Goal: Communication & Community: Share content

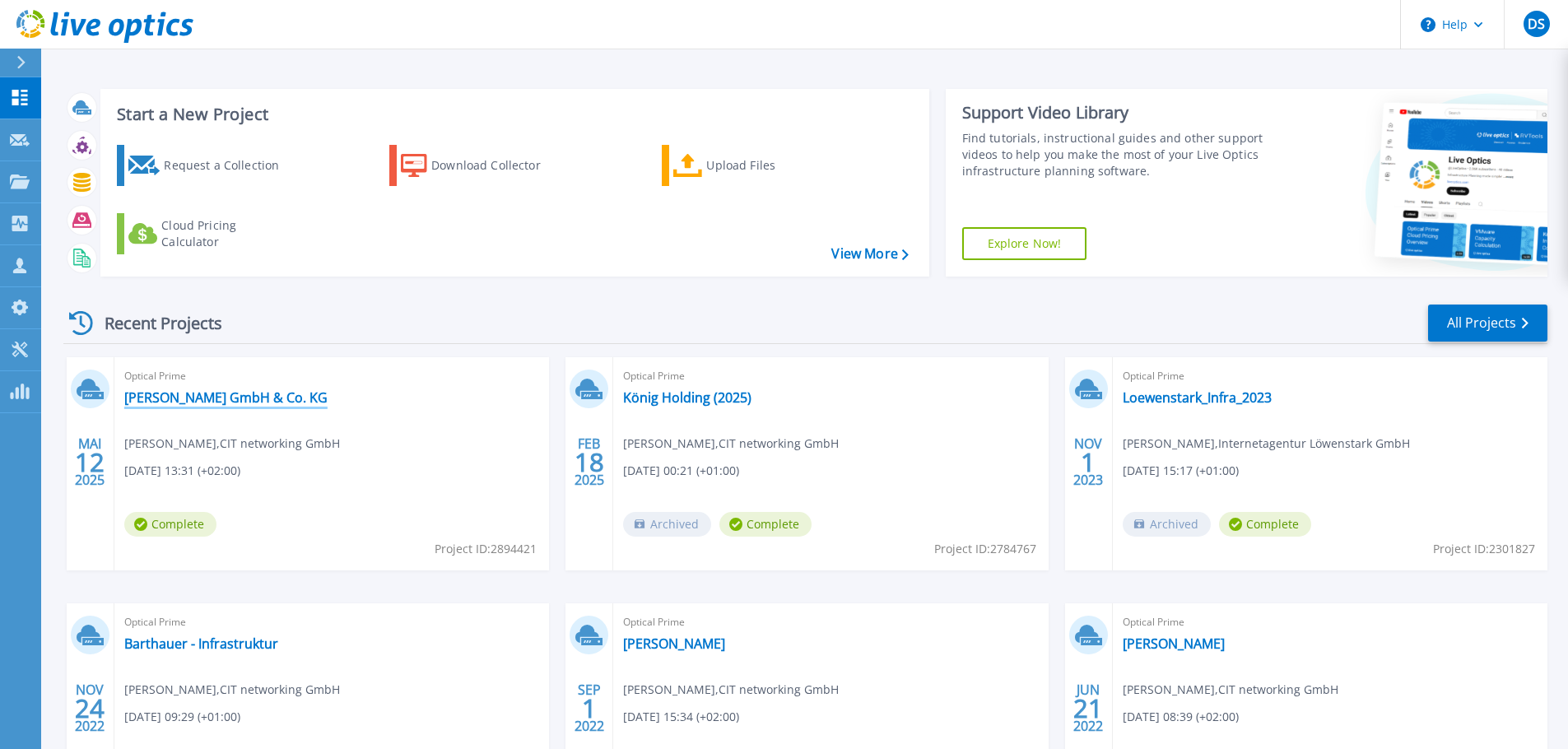
click at [296, 395] on link "[PERSON_NAME] GmbH & Co. KG" at bounding box center [226, 397] width 203 height 17
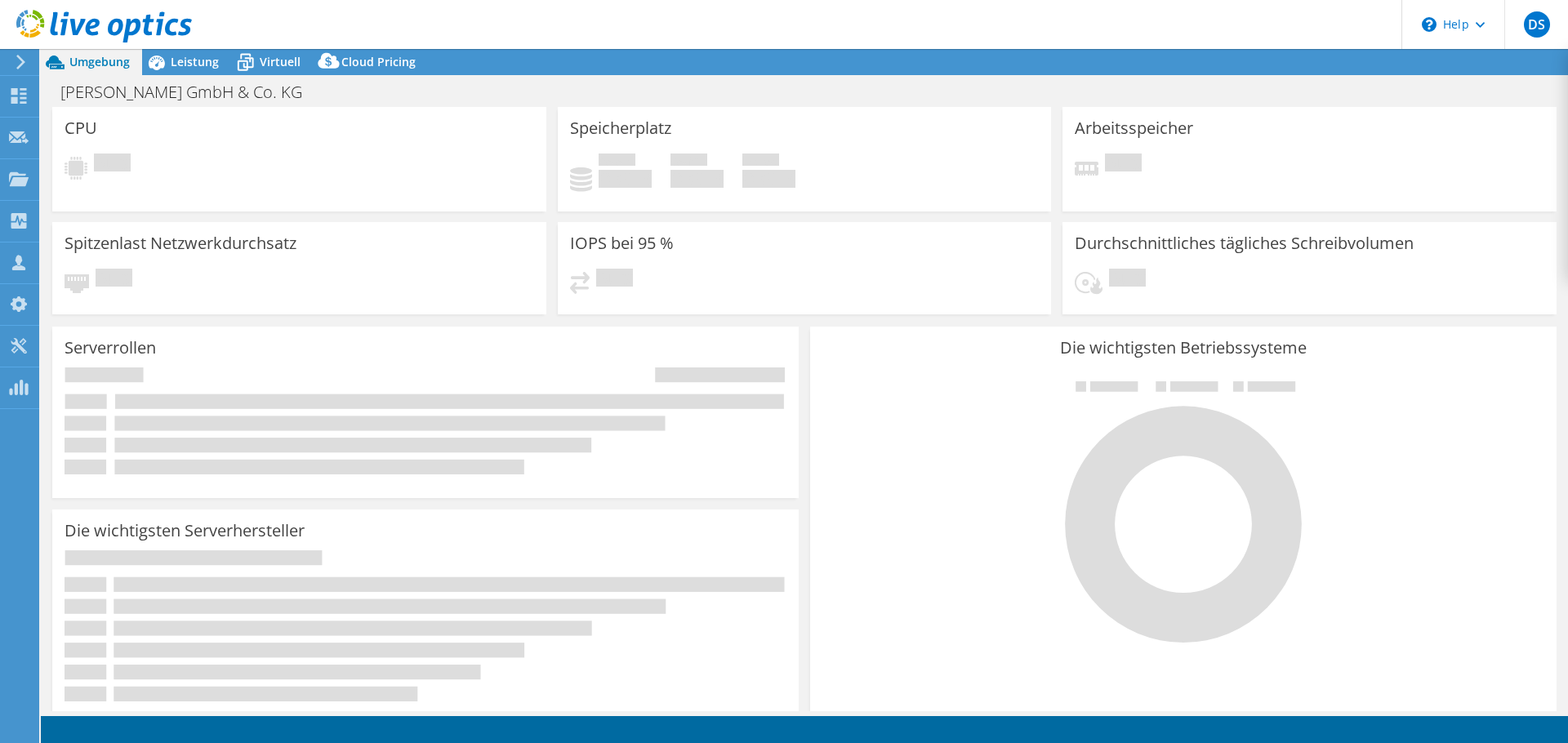
select select "USD"
select select "EUFrankfurt"
select select "EUR"
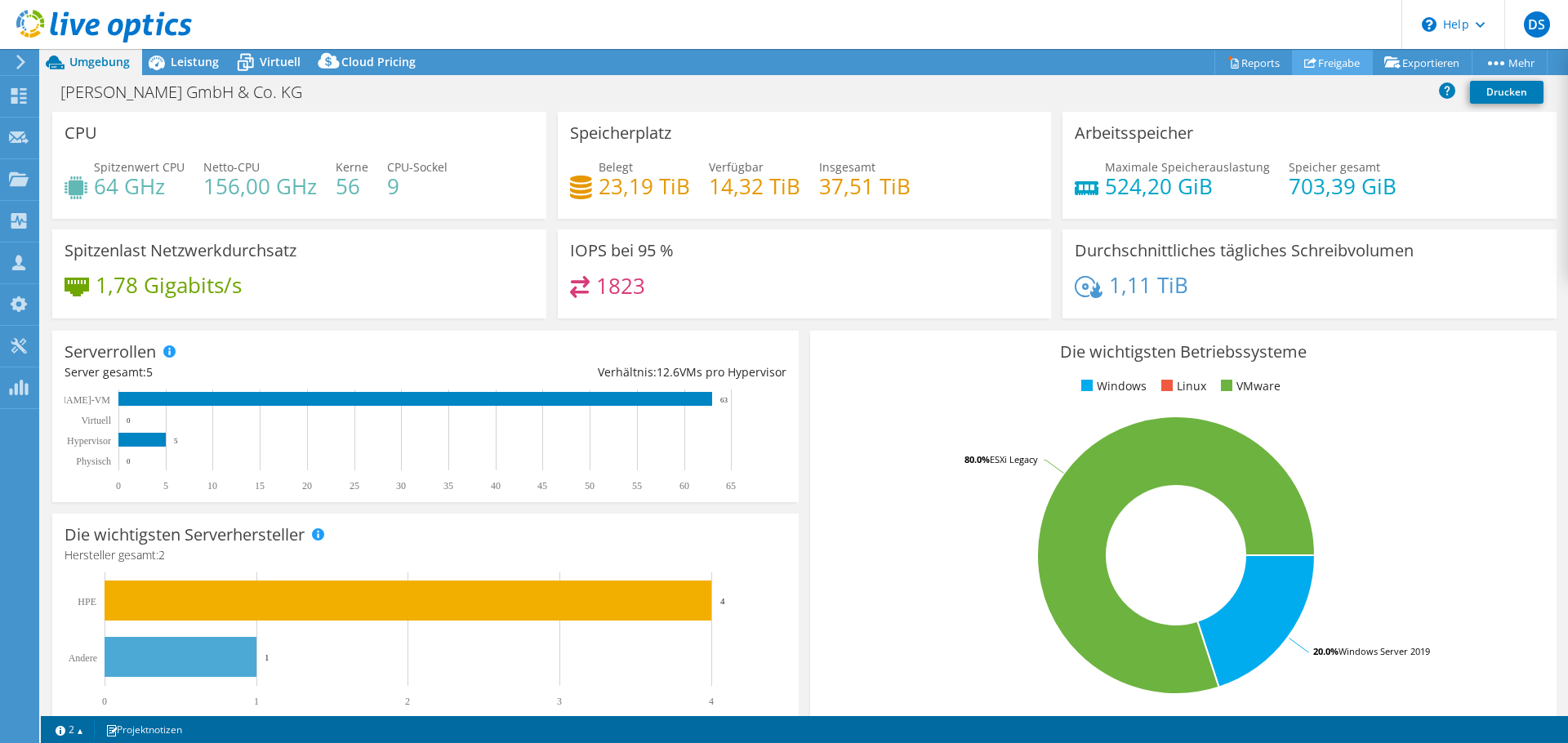
click at [1337, 57] on link "Freigabe" at bounding box center [1333, 62] width 81 height 25
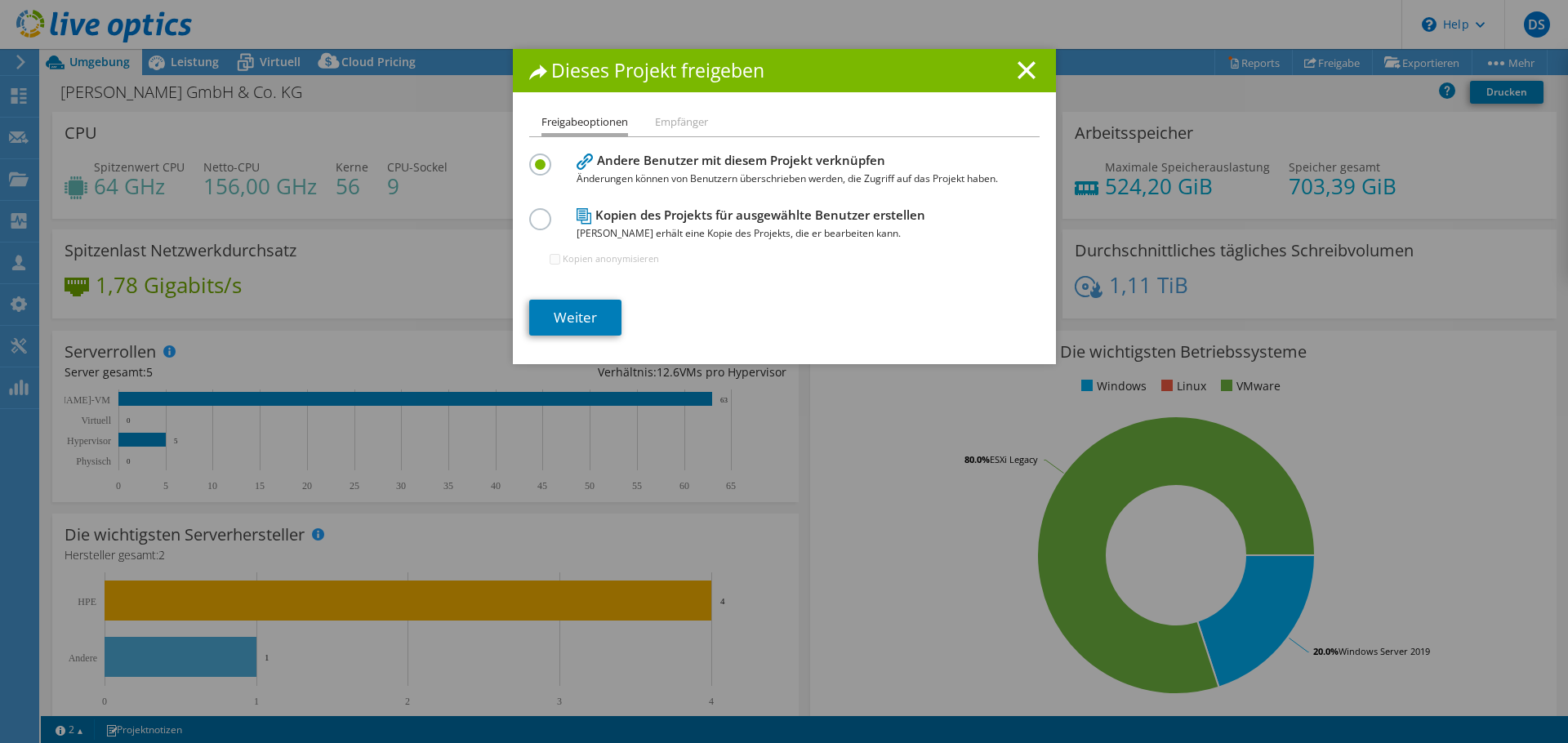
click at [697, 120] on li "Empfänger" at bounding box center [681, 123] width 53 height 20
click at [677, 120] on li "Empfänger" at bounding box center [681, 123] width 53 height 20
click at [599, 315] on link "Weiter" at bounding box center [575, 318] width 93 height 36
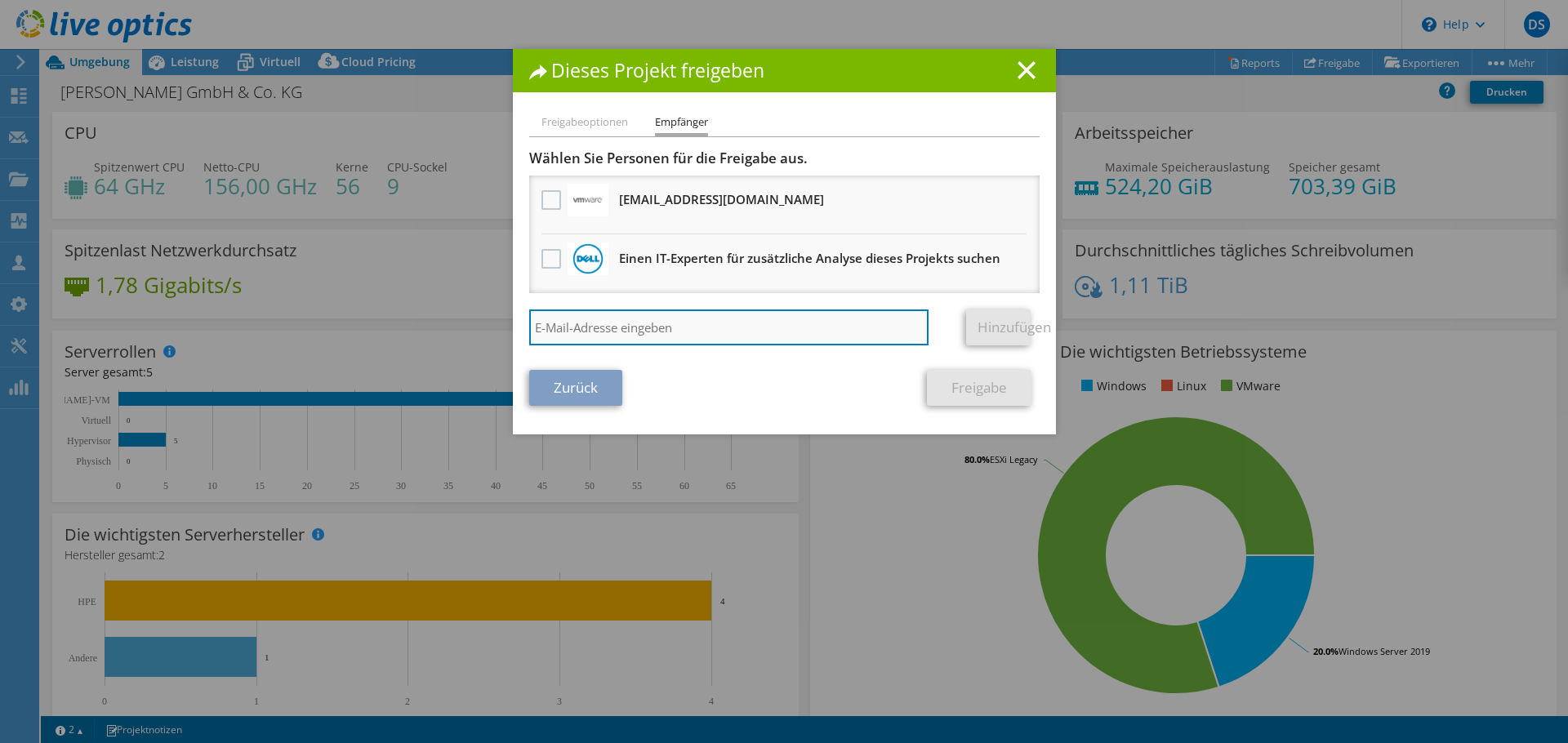
click at [598, 326] on input "search" at bounding box center [729, 328] width 400 height 36
paste input "339071"
type input "339071"
drag, startPoint x: 598, startPoint y: 326, endPoint x: 478, endPoint y: 328, distance: 120.0
click at [478, 328] on div "Dieses Projekt freigeben Freigabeoptionen Empfänger Andere Benutzer mit diesem …" at bounding box center [784, 371] width 1568 height 645
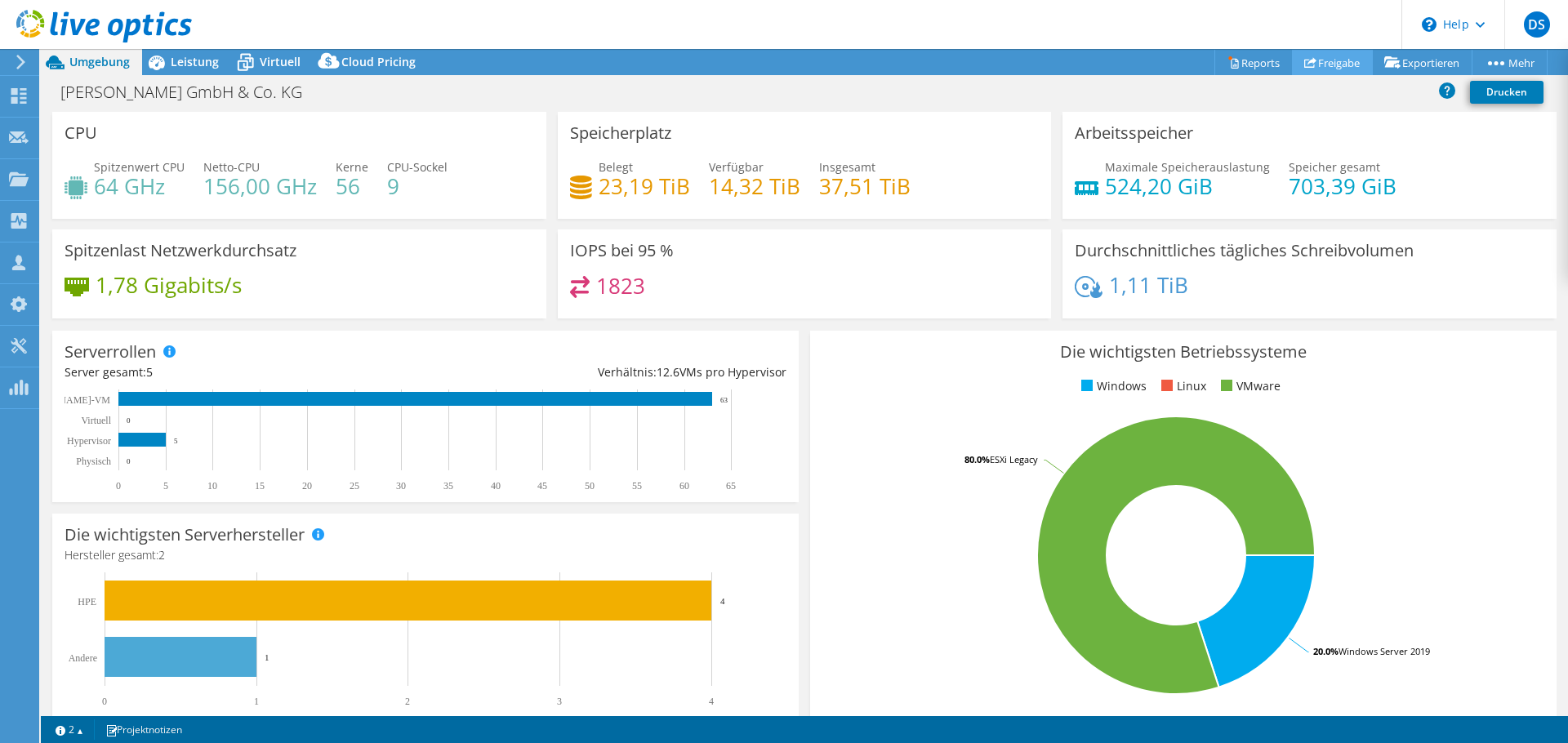
click at [1334, 61] on link "Freigabe" at bounding box center [1333, 62] width 81 height 25
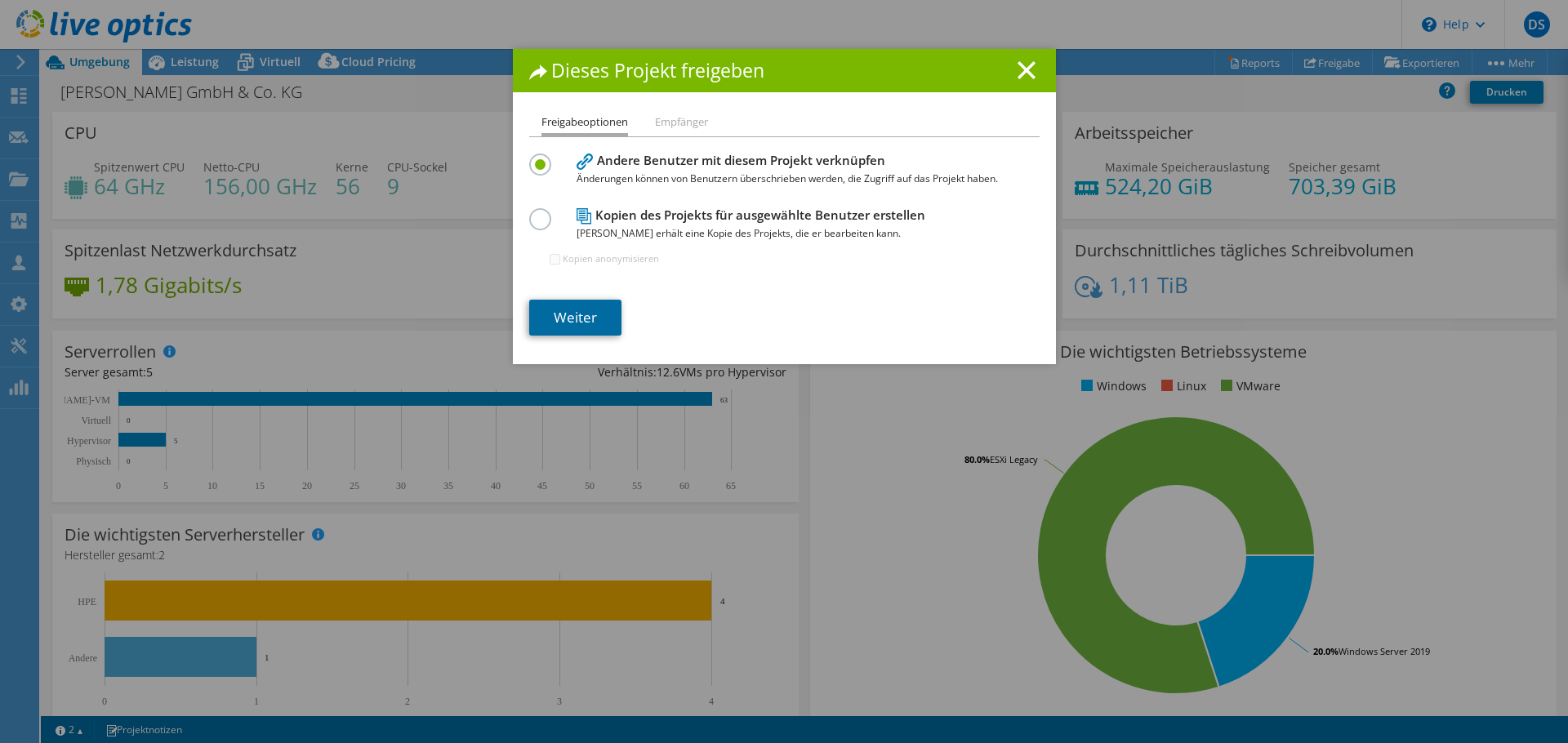
click at [587, 315] on link "Weiter" at bounding box center [575, 318] width 93 height 36
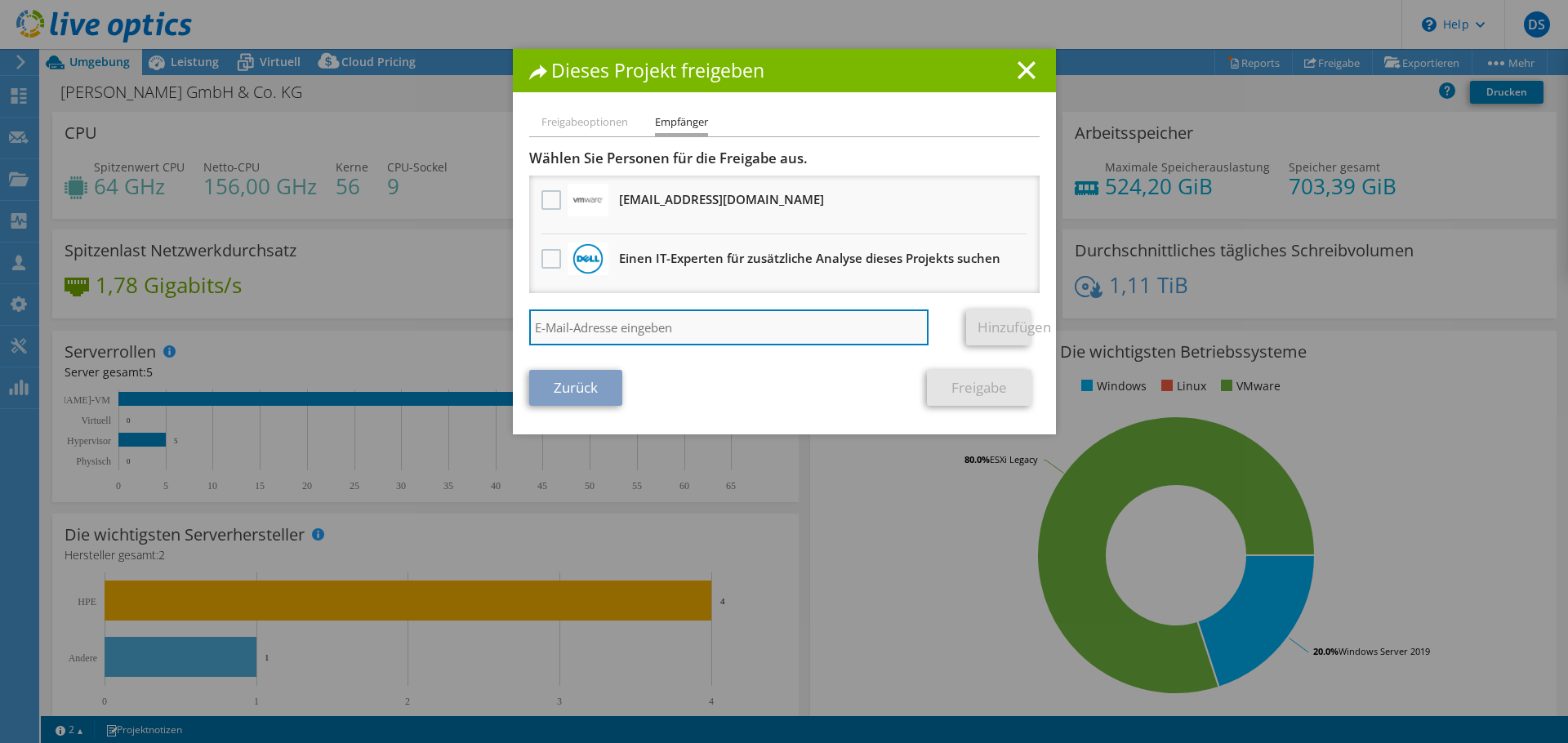
click at [643, 314] on input "search" at bounding box center [729, 328] width 400 height 36
paste input "christian.eisner@also.com"
type input "christian.eisner@also.com"
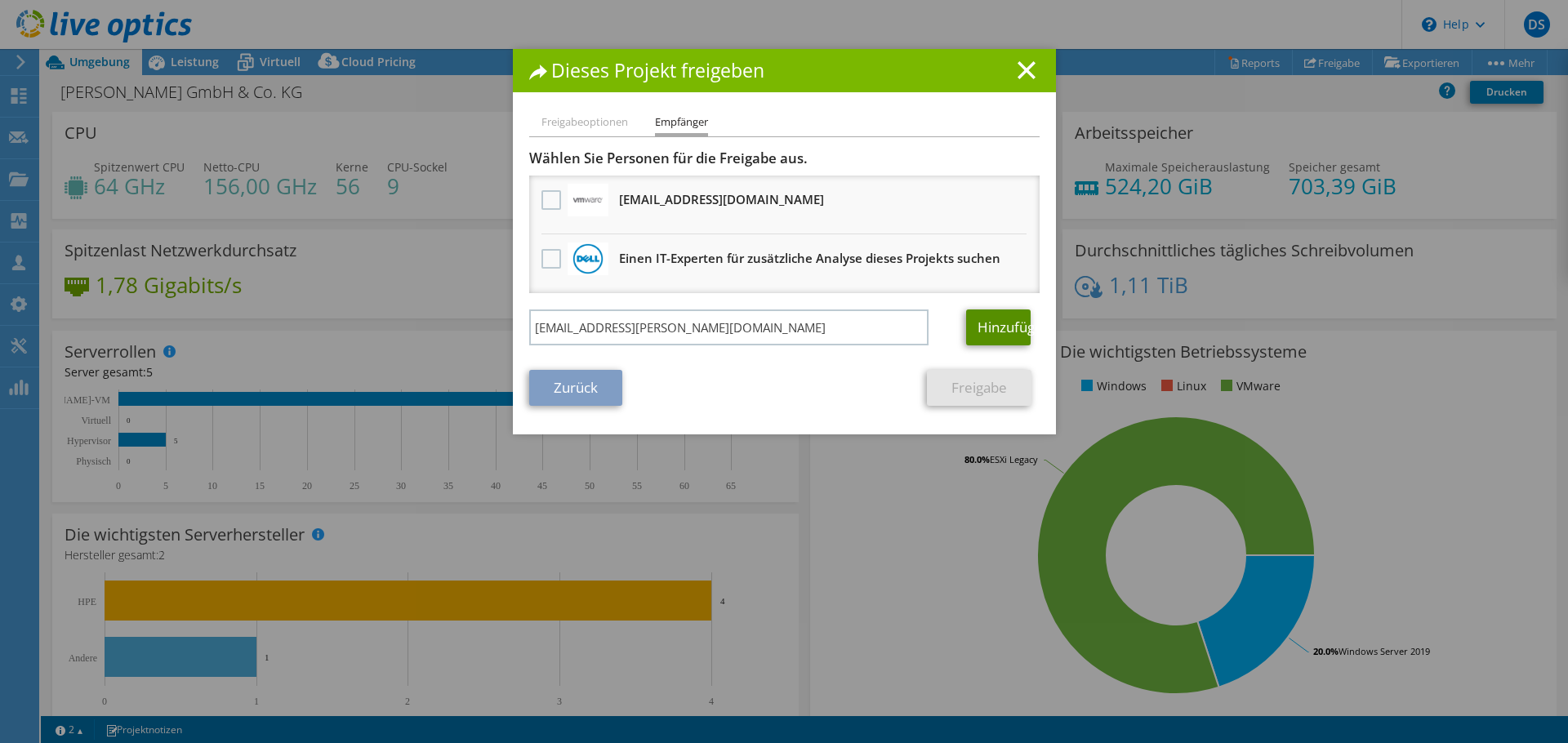
click at [994, 323] on link "Hinzufügen" at bounding box center [998, 328] width 65 height 36
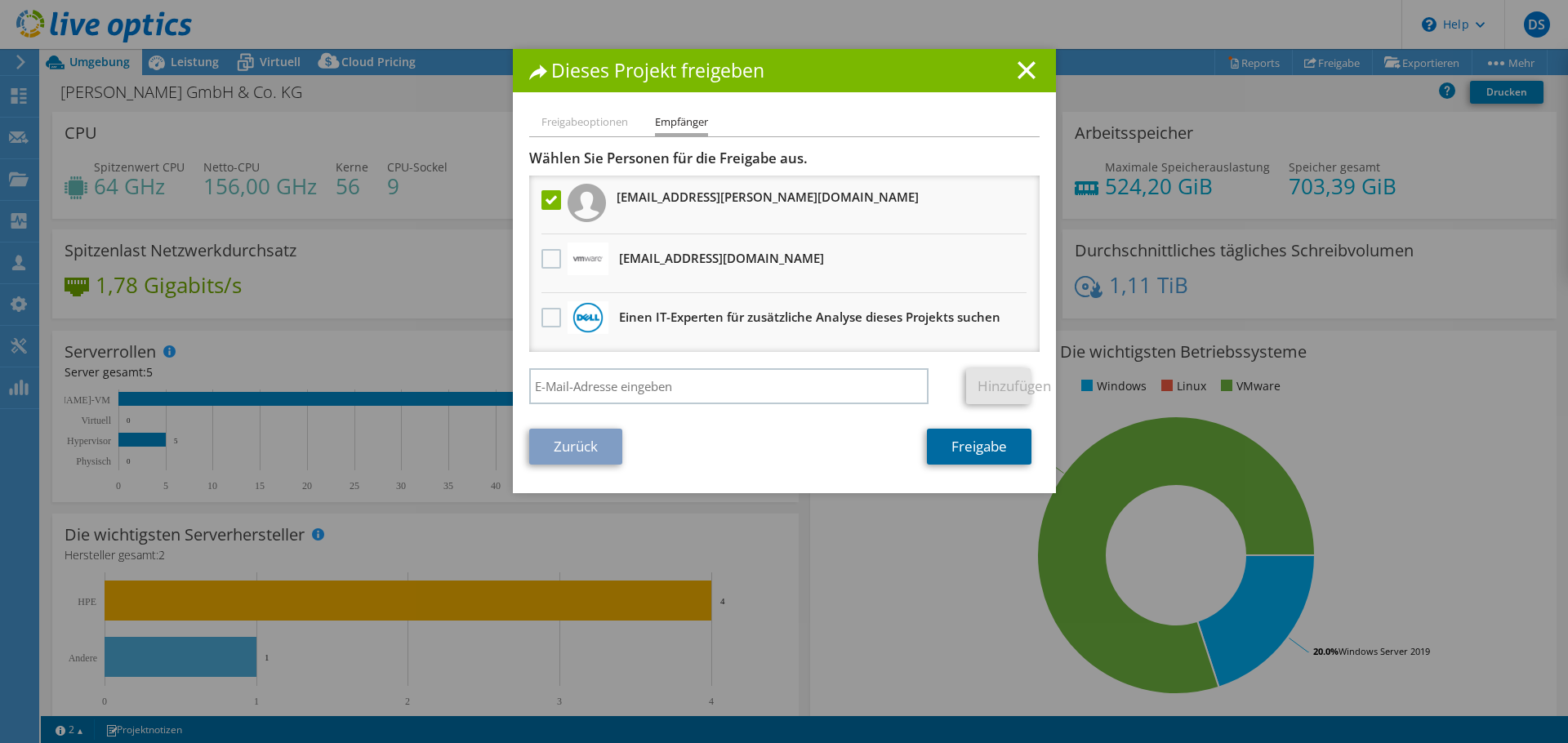
click at [951, 444] on link "Freigabe" at bounding box center [979, 446] width 105 height 36
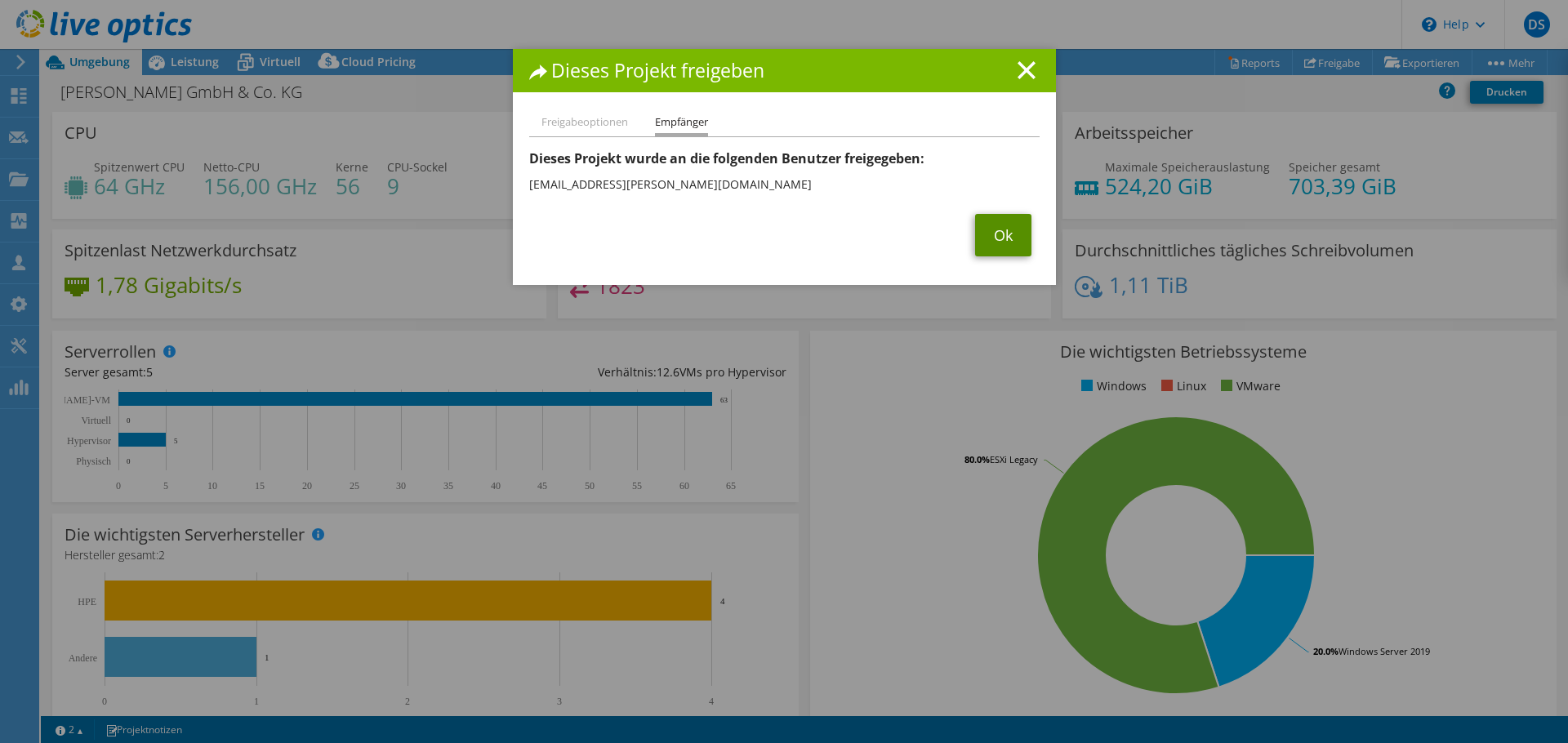
click at [983, 238] on link "Ok" at bounding box center [1003, 235] width 57 height 43
